Goal: Task Accomplishment & Management: Manage account settings

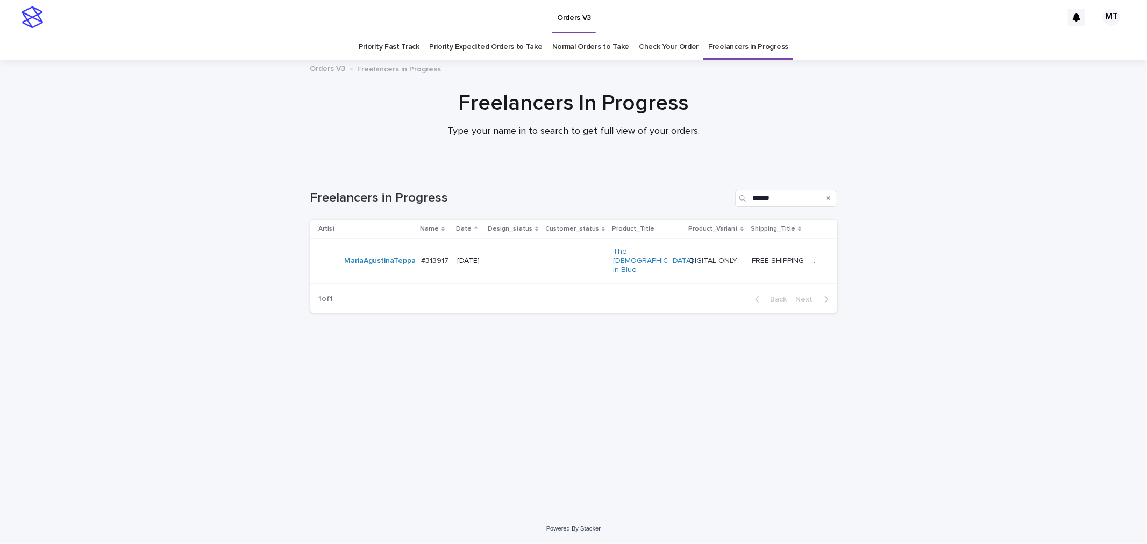
click at [558, 248] on td "-" at bounding box center [575, 261] width 67 height 45
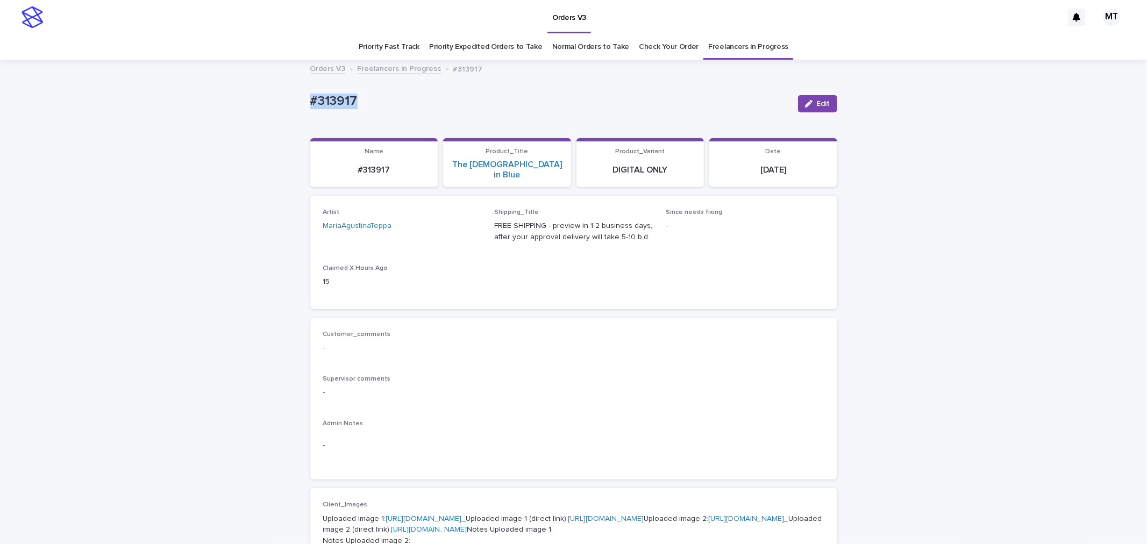
drag, startPoint x: 361, startPoint y: 100, endPoint x: 280, endPoint y: 100, distance: 81.2
copy p "#313917"
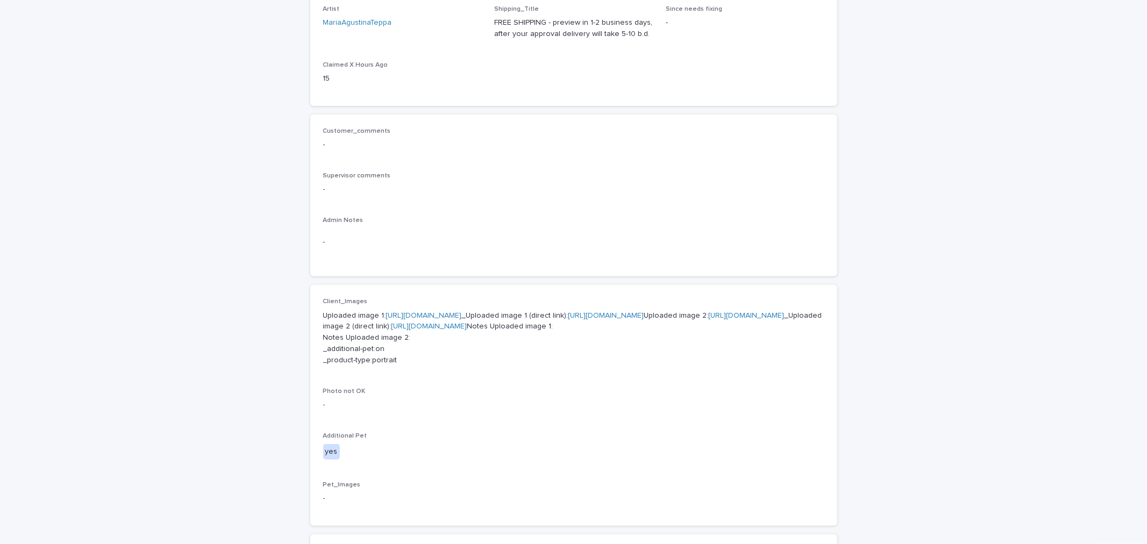
scroll to position [239, 0]
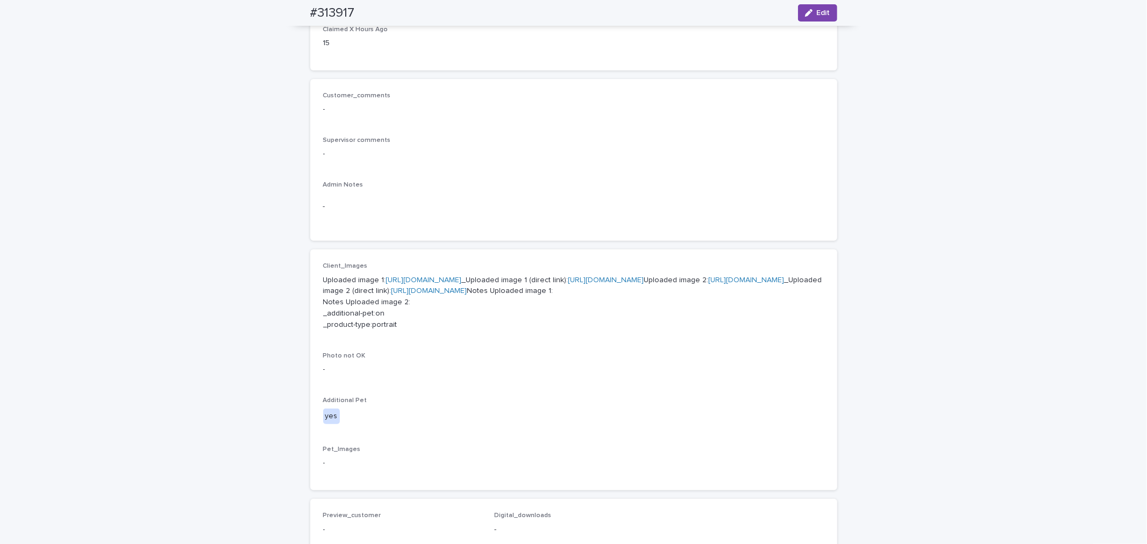
click at [462, 276] on link "[URL][DOMAIN_NAME]" at bounding box center [424, 280] width 76 height 8
click at [709, 284] on link "[URL][DOMAIN_NAME]" at bounding box center [747, 280] width 76 height 8
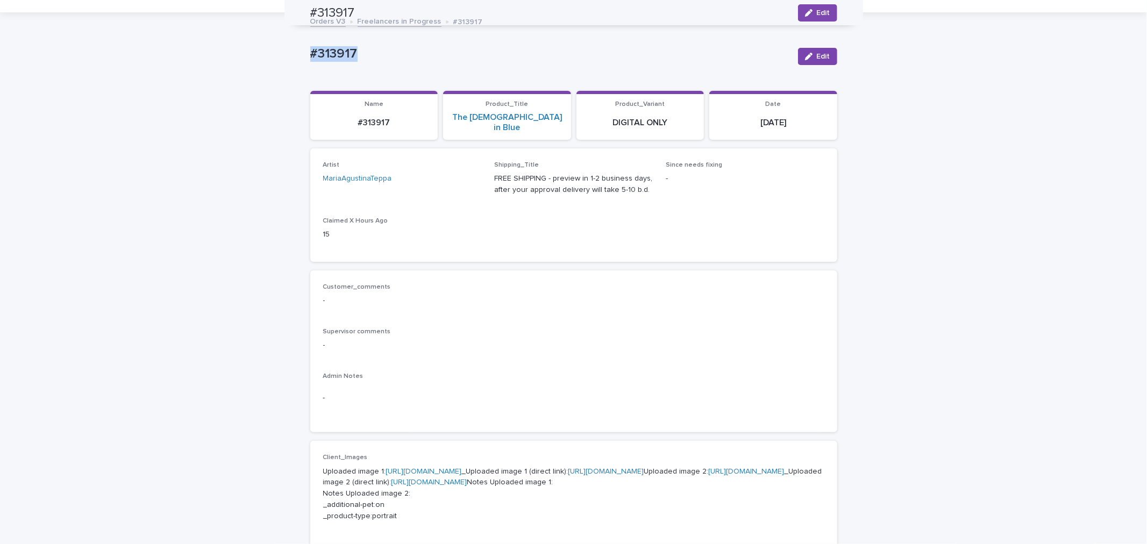
scroll to position [0, 0]
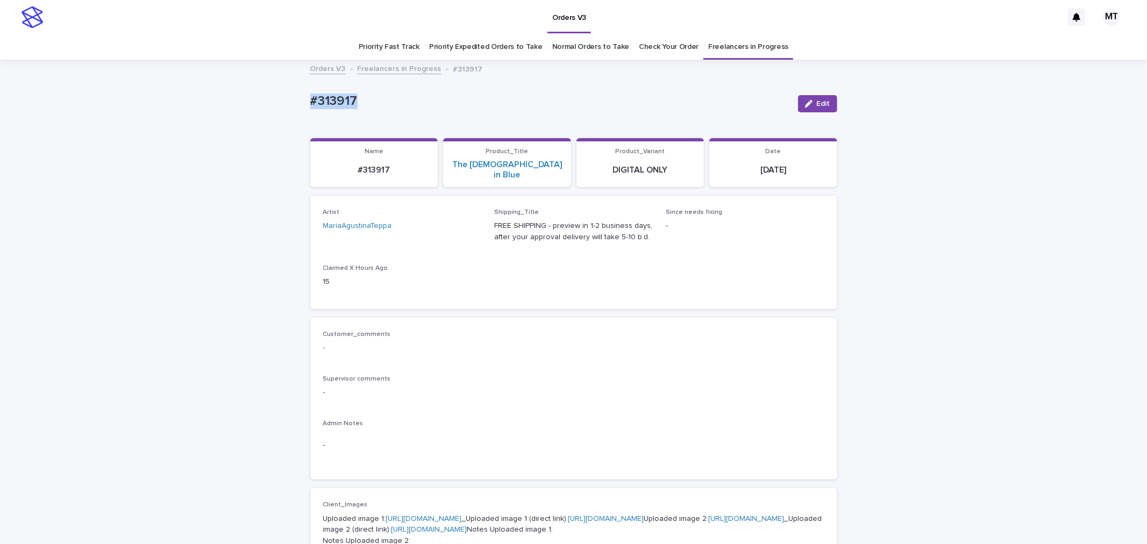
copy p "#313917"
click at [817, 106] on span "Edit" at bounding box center [823, 104] width 13 height 8
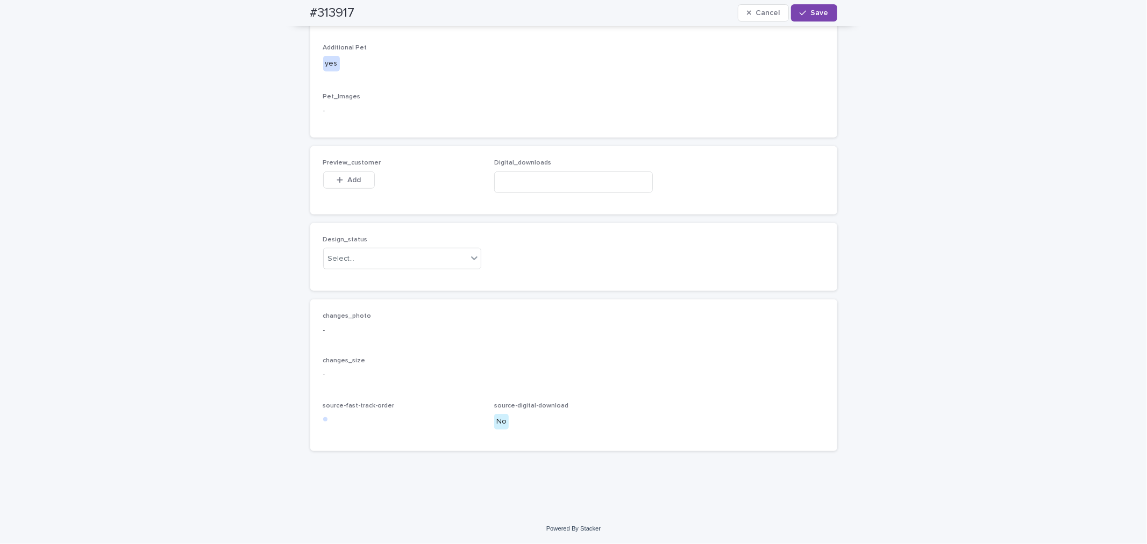
scroll to position [691, 0]
click at [364, 179] on button "Add" at bounding box center [349, 180] width 52 height 17
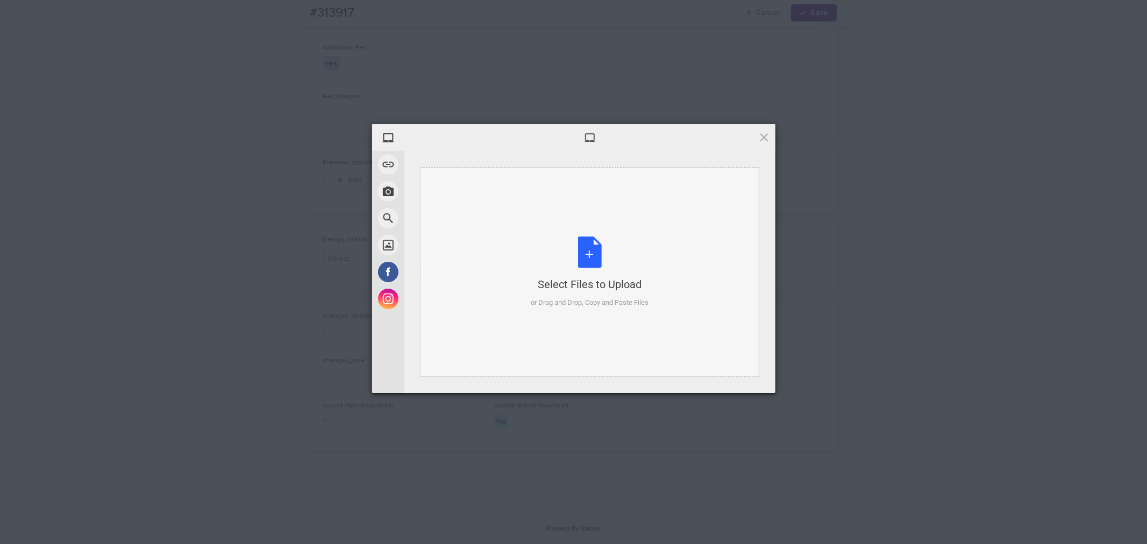
click at [594, 255] on div "Select Files to Upload or Drag and Drop, Copy and Paste Files" at bounding box center [590, 273] width 118 height 72
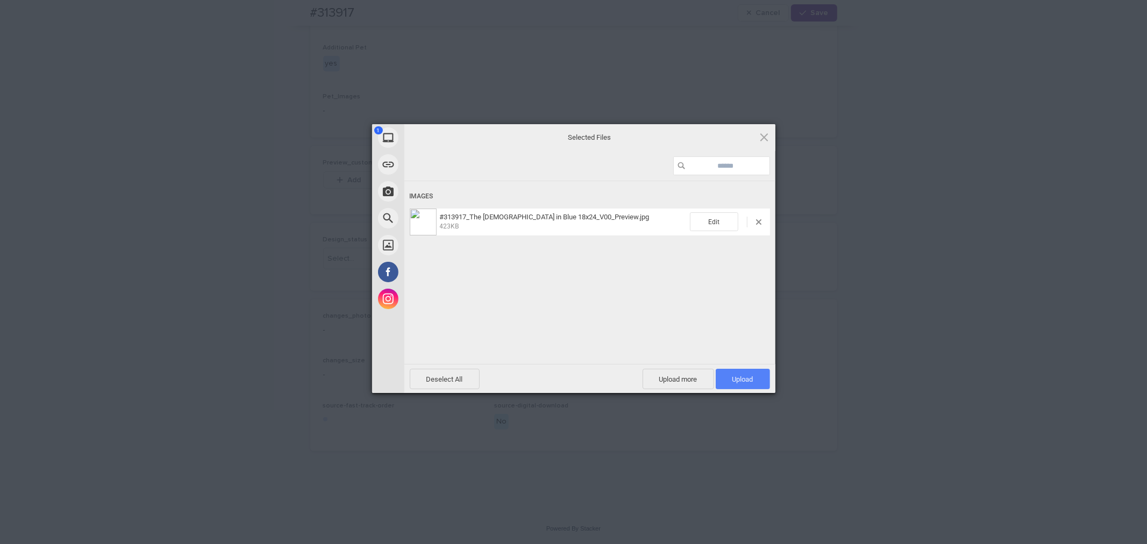
click at [745, 380] on span "Upload 1" at bounding box center [743, 379] width 21 height 8
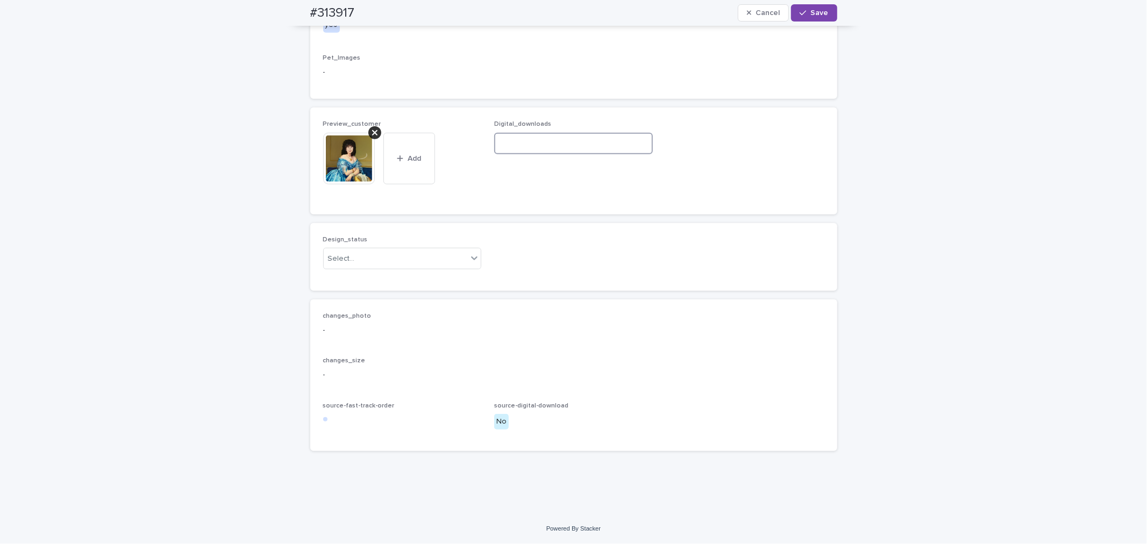
click at [528, 154] on input at bounding box center [573, 144] width 159 height 22
paste input "**********"
type input "**********"
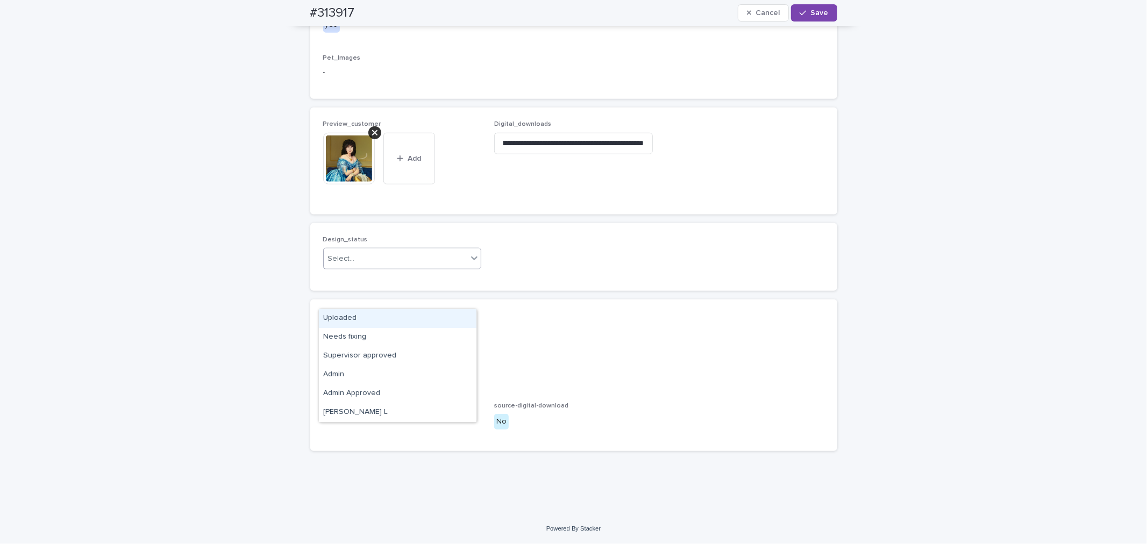
scroll to position [0, 0]
click at [418, 268] on div "Select..." at bounding box center [396, 259] width 144 height 18
click at [415, 325] on div "Uploaded" at bounding box center [398, 318] width 158 height 19
click at [815, 15] on span "Save" at bounding box center [820, 13] width 18 height 8
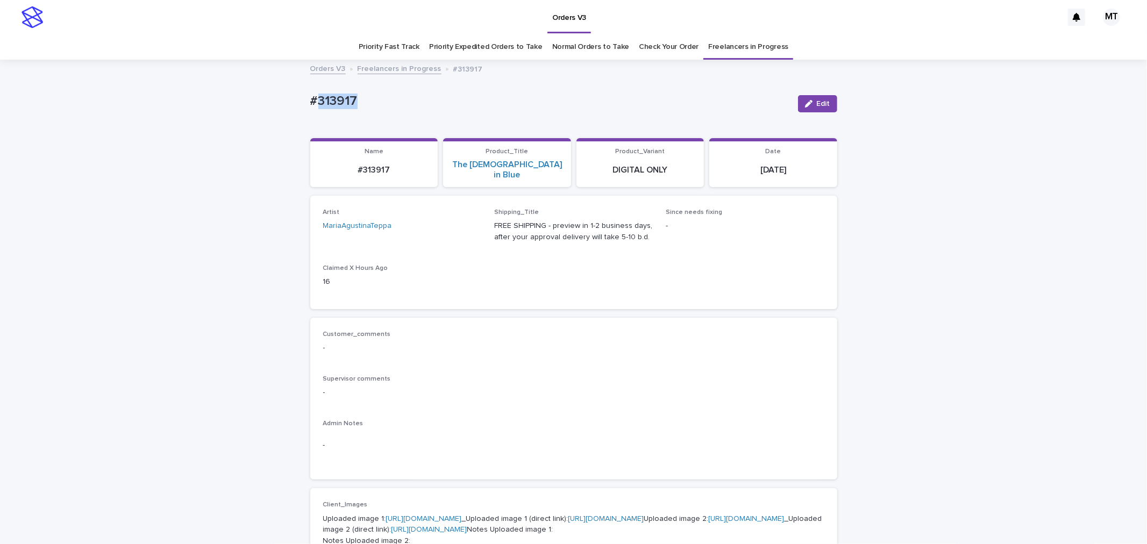
drag, startPoint x: 355, startPoint y: 97, endPoint x: 313, endPoint y: 98, distance: 42.5
click at [313, 98] on p "#313917" at bounding box center [549, 102] width 479 height 16
